Goal: Task Accomplishment & Management: Manage account settings

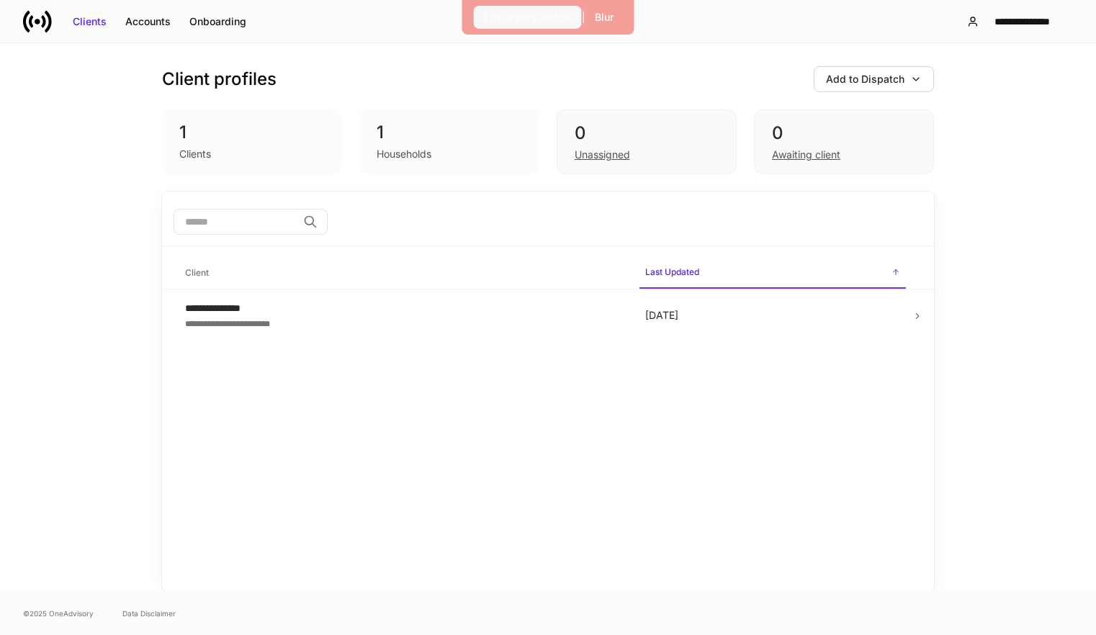
click at [571, 25] on button "Exit Impersonation" at bounding box center [528, 17] width 108 height 23
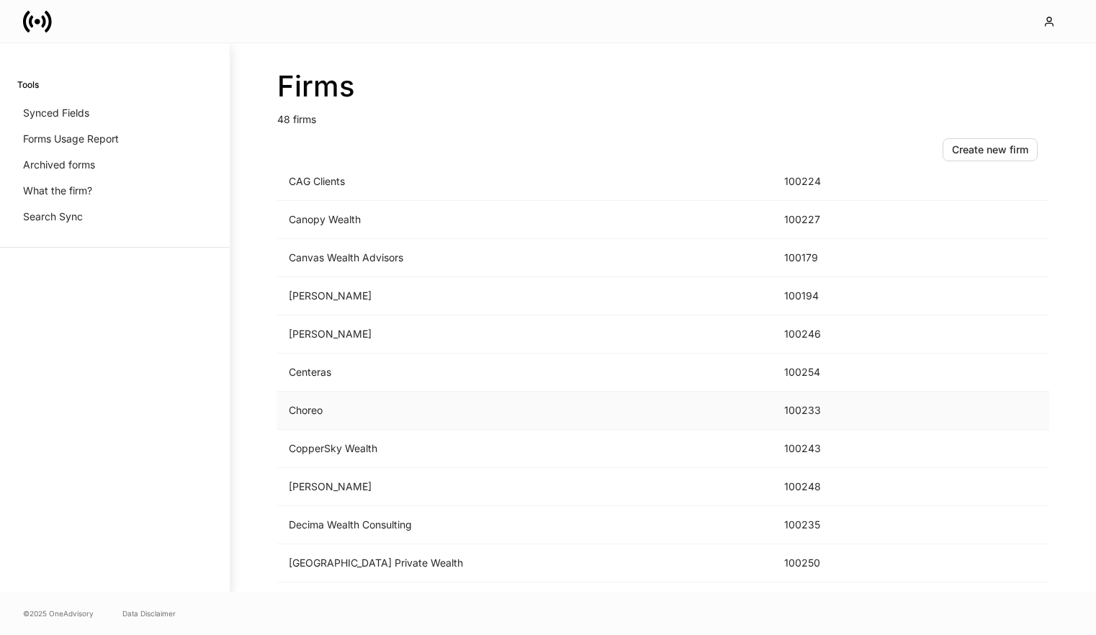
scroll to position [469, 0]
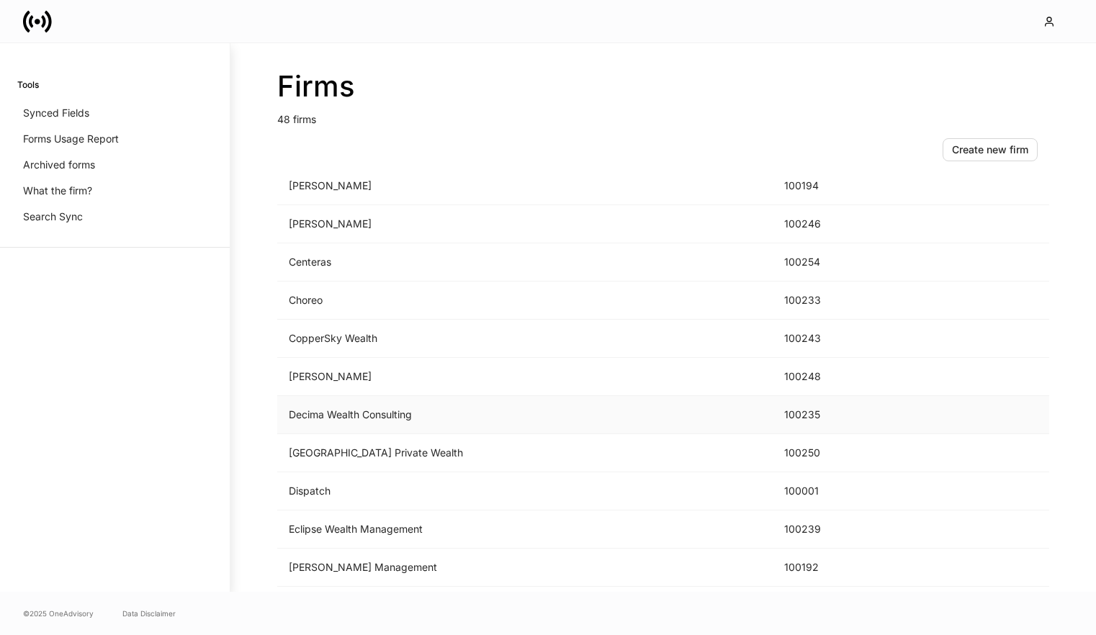
click at [379, 418] on td "Decima Wealth Consulting" at bounding box center [524, 415] width 495 height 38
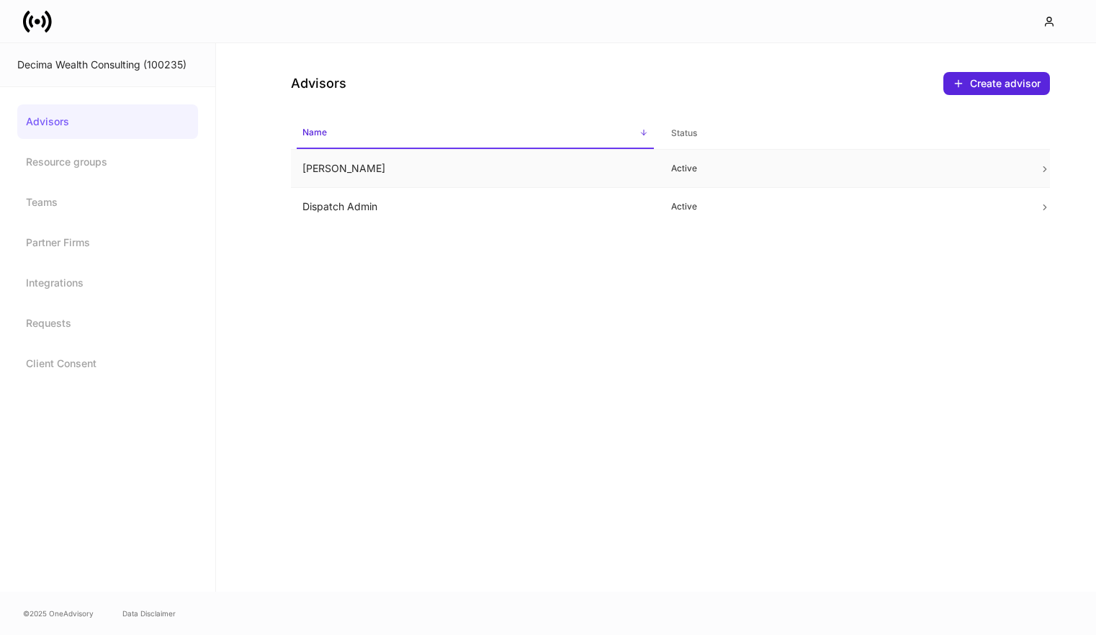
click at [413, 171] on td "Brennan Decima" at bounding box center [475, 169] width 369 height 38
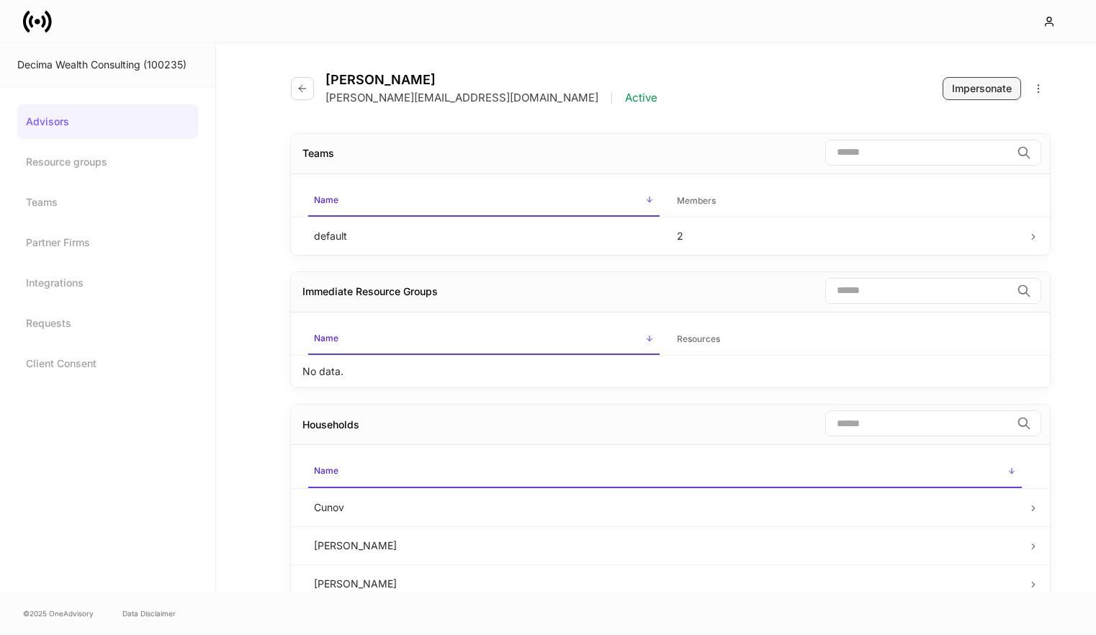
click at [964, 98] on button "Impersonate" at bounding box center [981, 88] width 78 height 23
click at [36, 27] on icon at bounding box center [37, 21] width 29 height 29
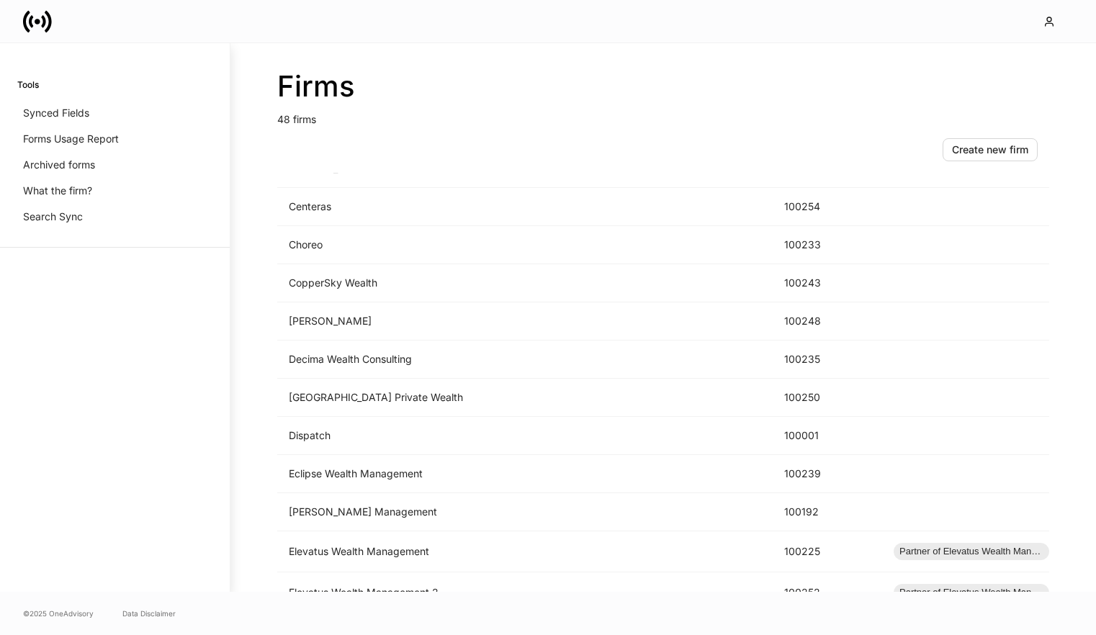
scroll to position [781, 0]
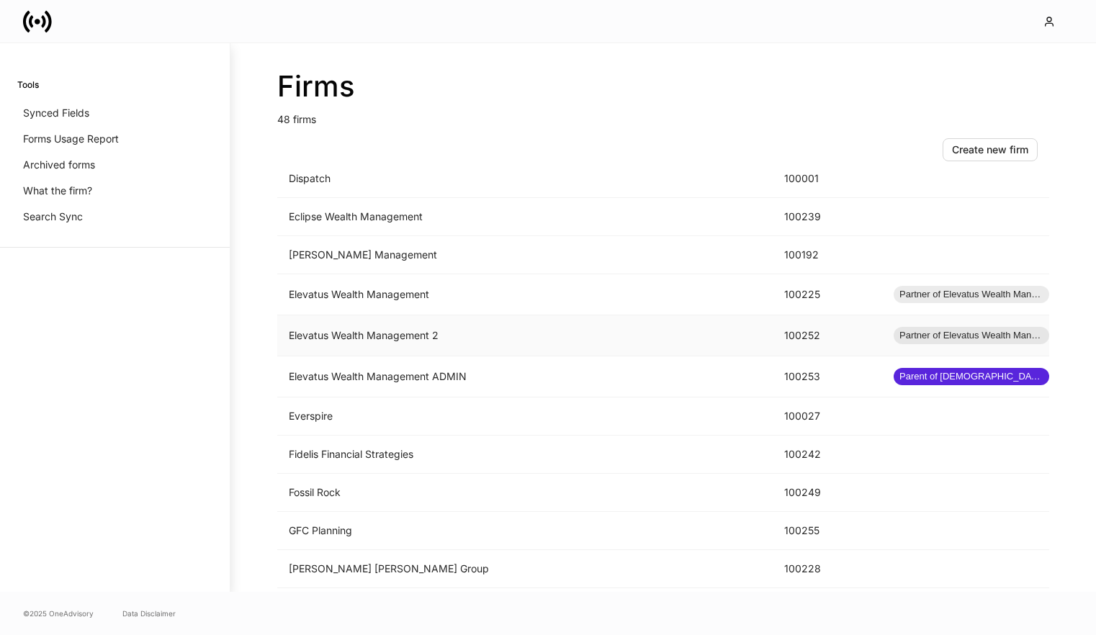
click at [390, 341] on td "Elevatus Wealth Management 2" at bounding box center [524, 335] width 495 height 41
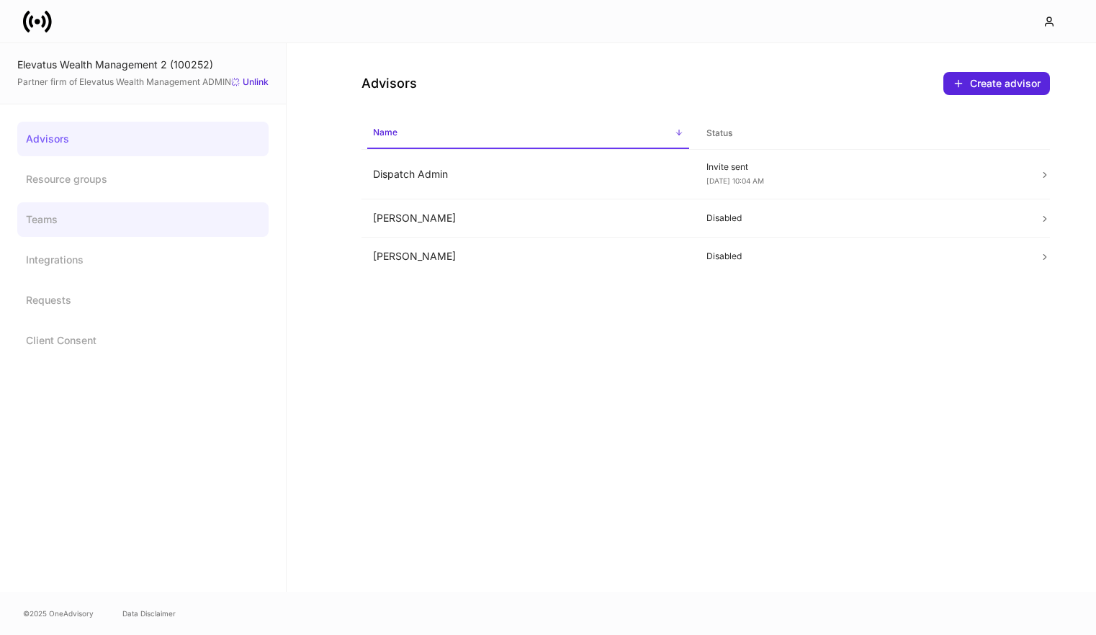
click at [104, 213] on link "Teams" at bounding box center [142, 219] width 251 height 35
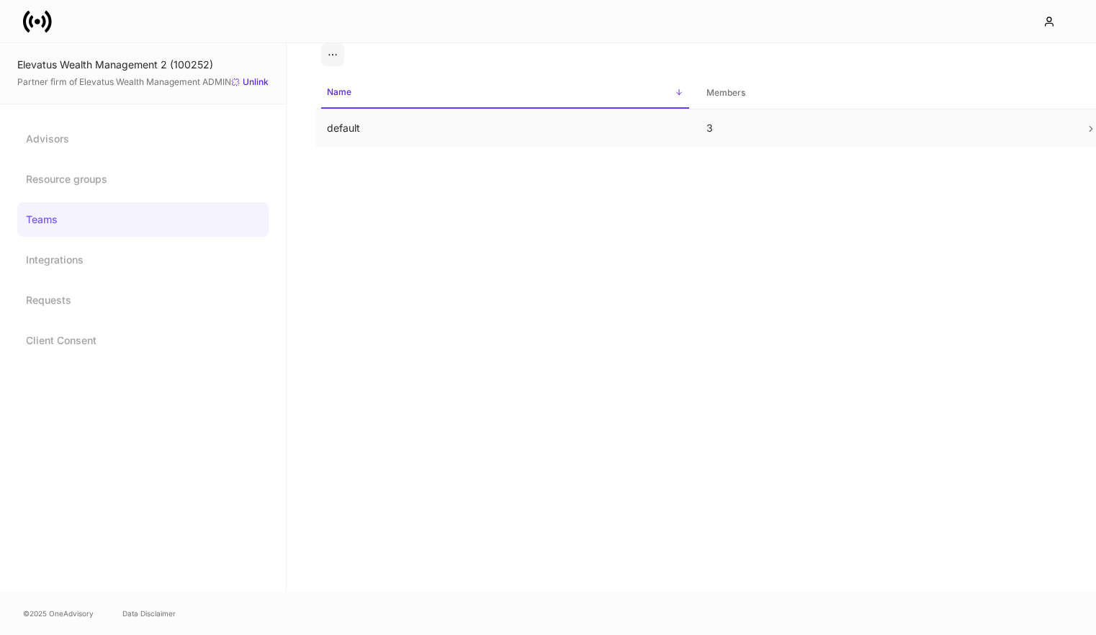
click at [395, 133] on td "default" at bounding box center [504, 128] width 379 height 38
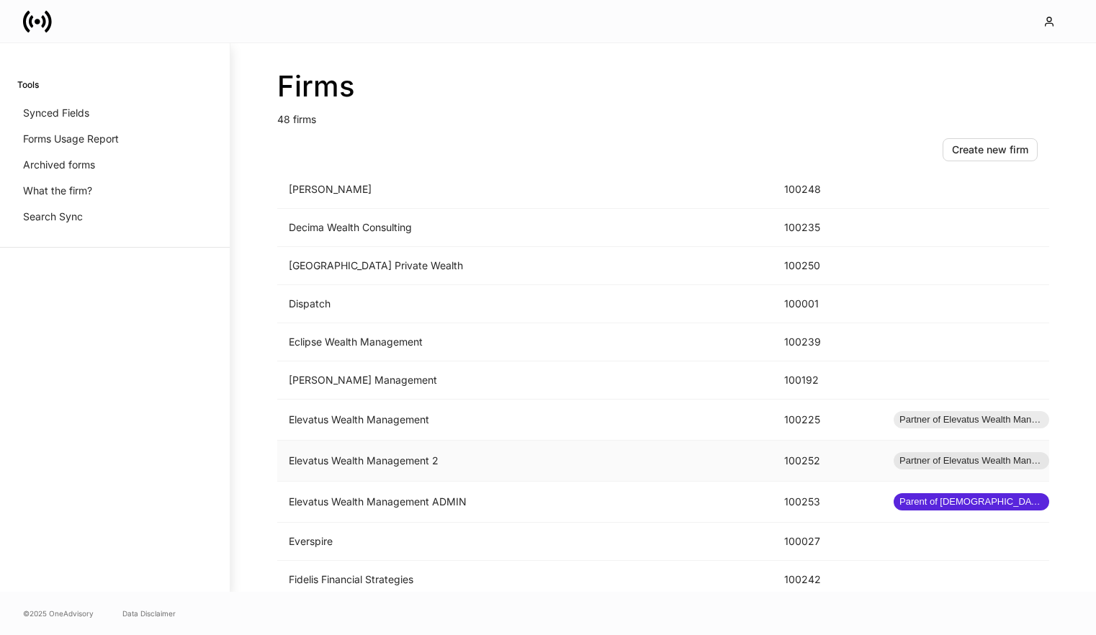
scroll to position [742, 0]
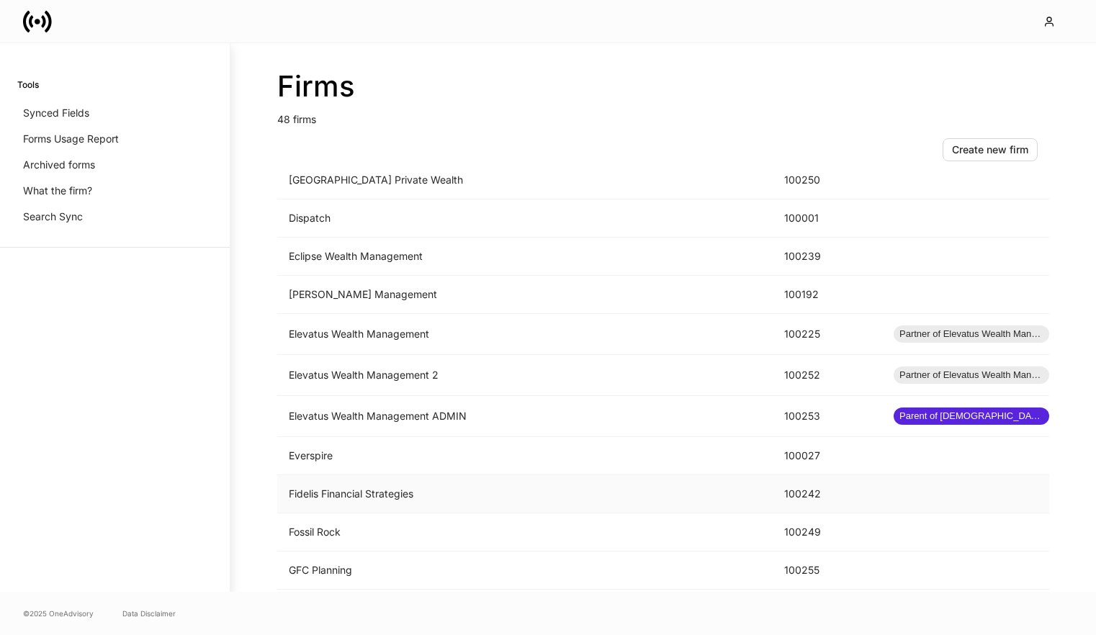
click at [495, 497] on td "Fidelis Financial Strategies" at bounding box center [524, 494] width 495 height 38
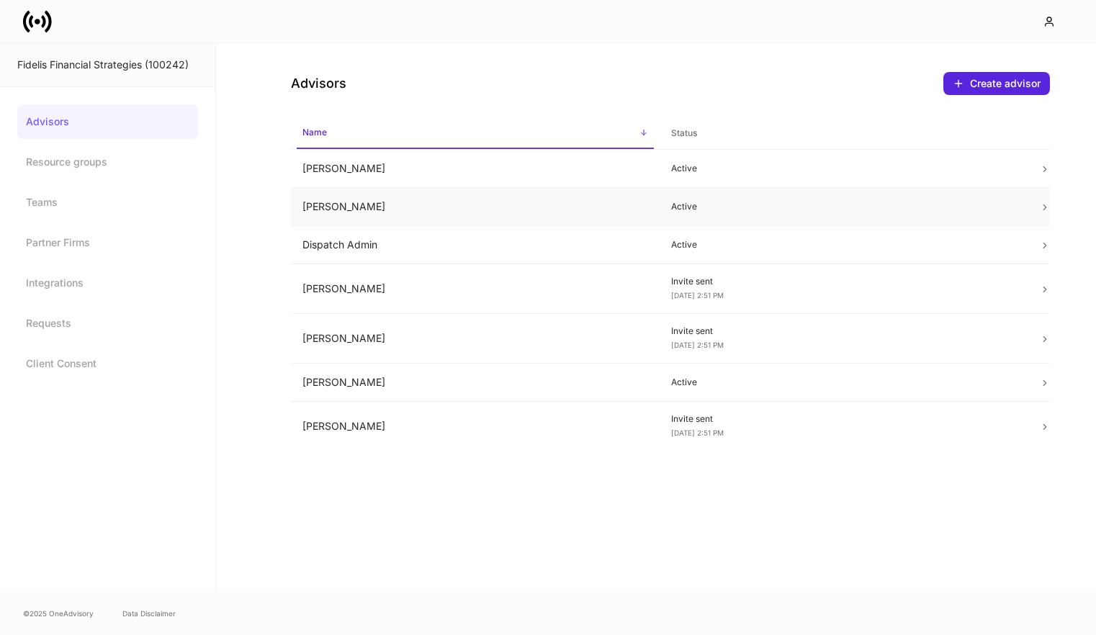
click at [517, 221] on td "David Stites" at bounding box center [475, 207] width 369 height 38
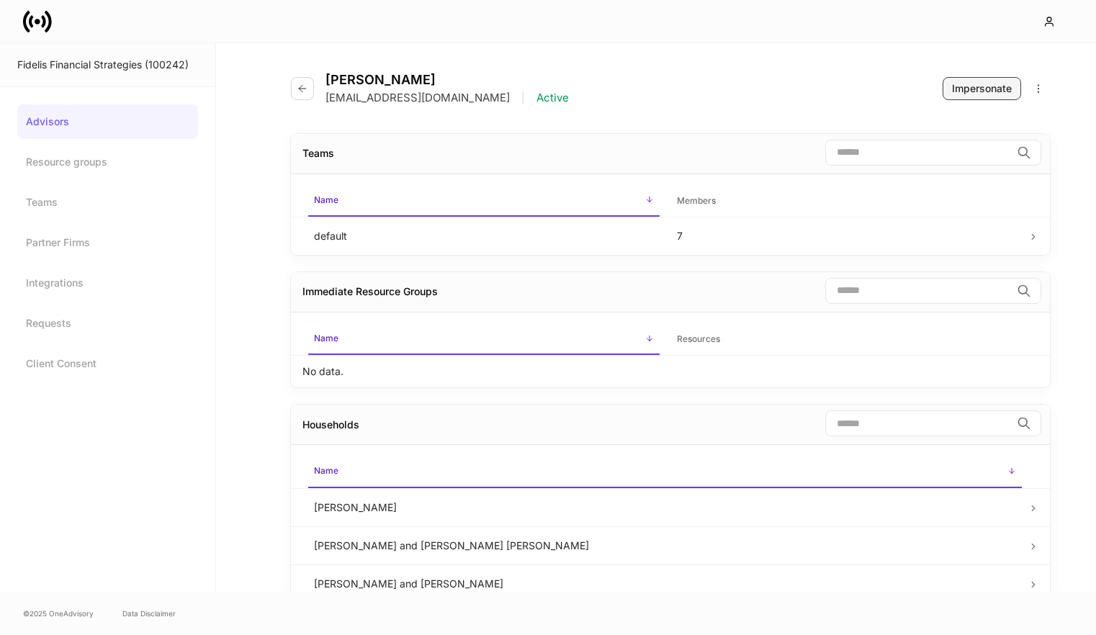
click at [963, 94] on div "Impersonate" at bounding box center [982, 88] width 60 height 14
